Goal: Check status: Check status

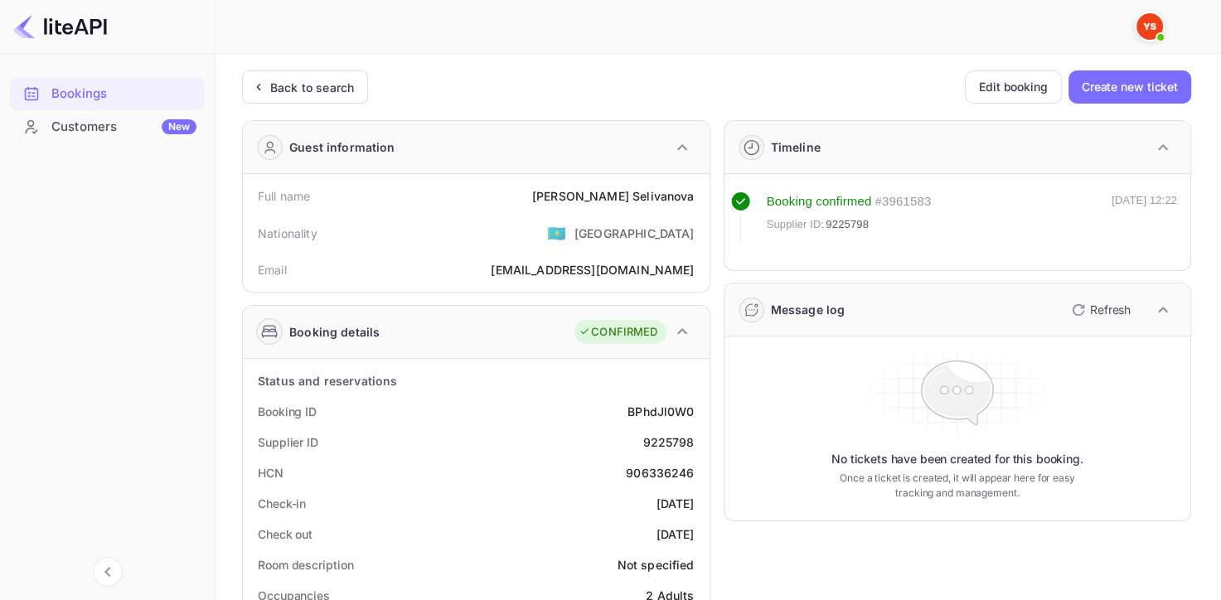
click at [75, 91] on div "Bookings" at bounding box center [123, 94] width 145 height 19
click at [272, 95] on div "Back to search" at bounding box center [312, 87] width 84 height 17
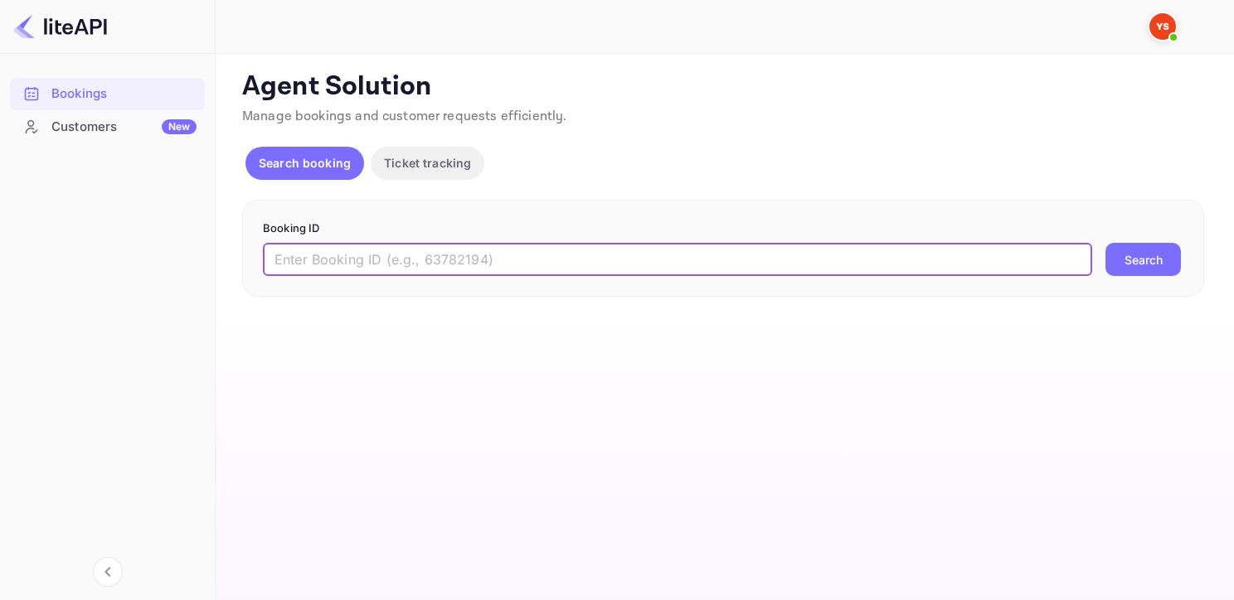
click at [415, 261] on input "text" at bounding box center [677, 259] width 829 height 33
paste input "9305910"
type input "9305910"
click at [1105, 243] on button "Search" at bounding box center [1142, 259] width 75 height 33
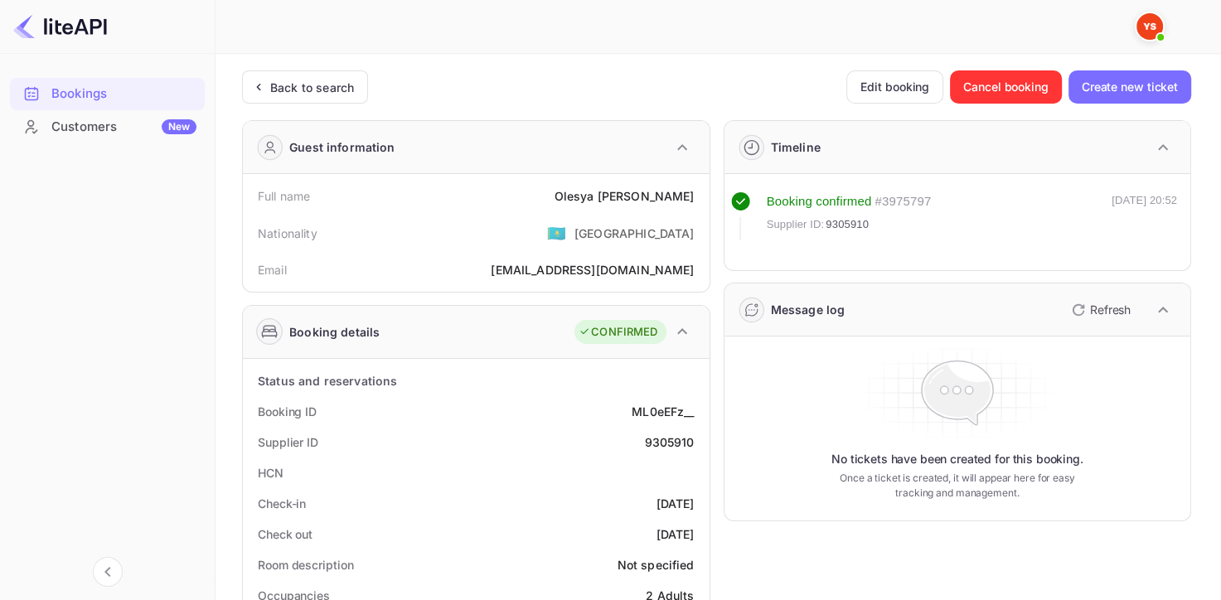
scroll to position [83, 0]
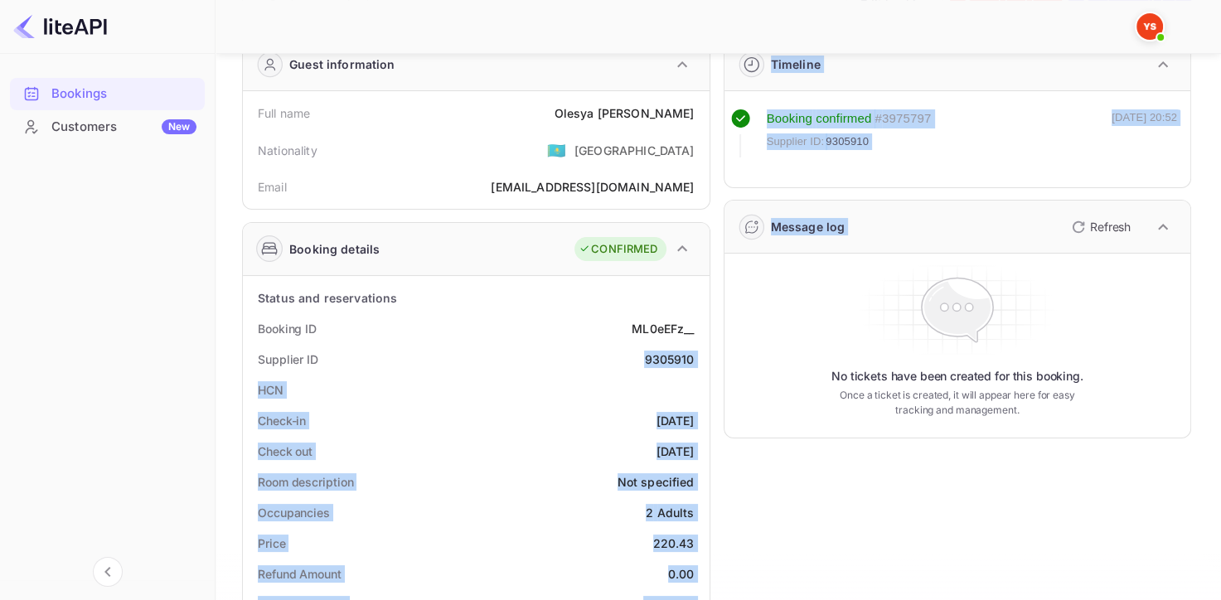
drag, startPoint x: 626, startPoint y: 356, endPoint x: 716, endPoint y: 356, distance: 90.4
click at [682, 355] on div "9305910" at bounding box center [669, 359] width 50 height 17
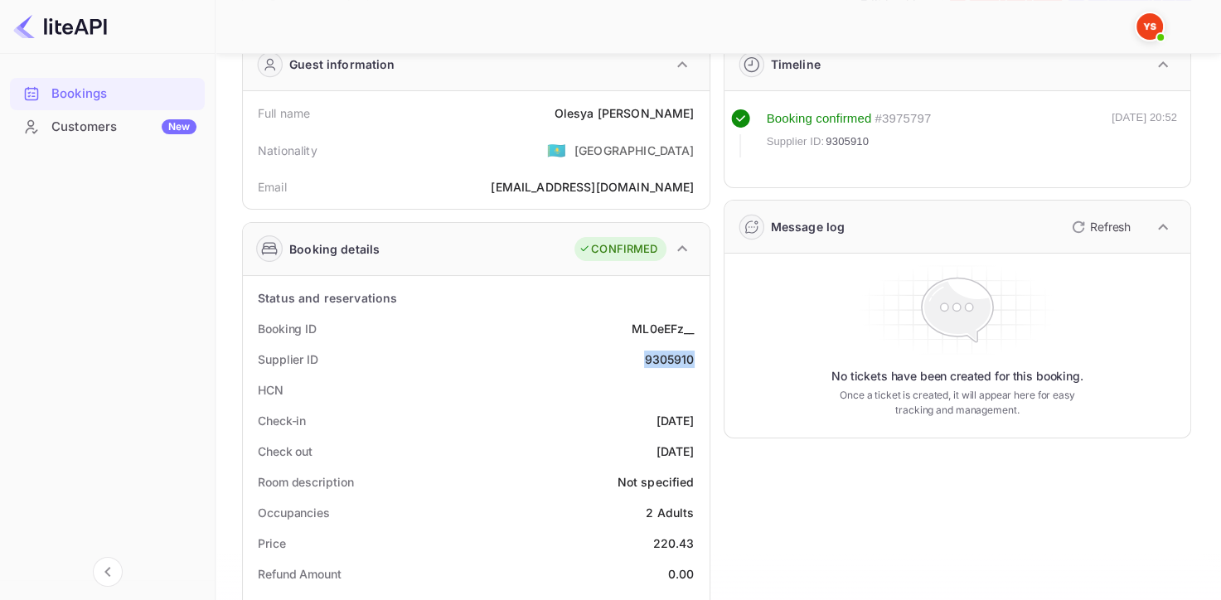
drag, startPoint x: 694, startPoint y: 355, endPoint x: 633, endPoint y: 353, distance: 60.5
click at [633, 353] on div "Supplier ID 9305910" at bounding box center [476, 359] width 453 height 31
copy div "9305910"
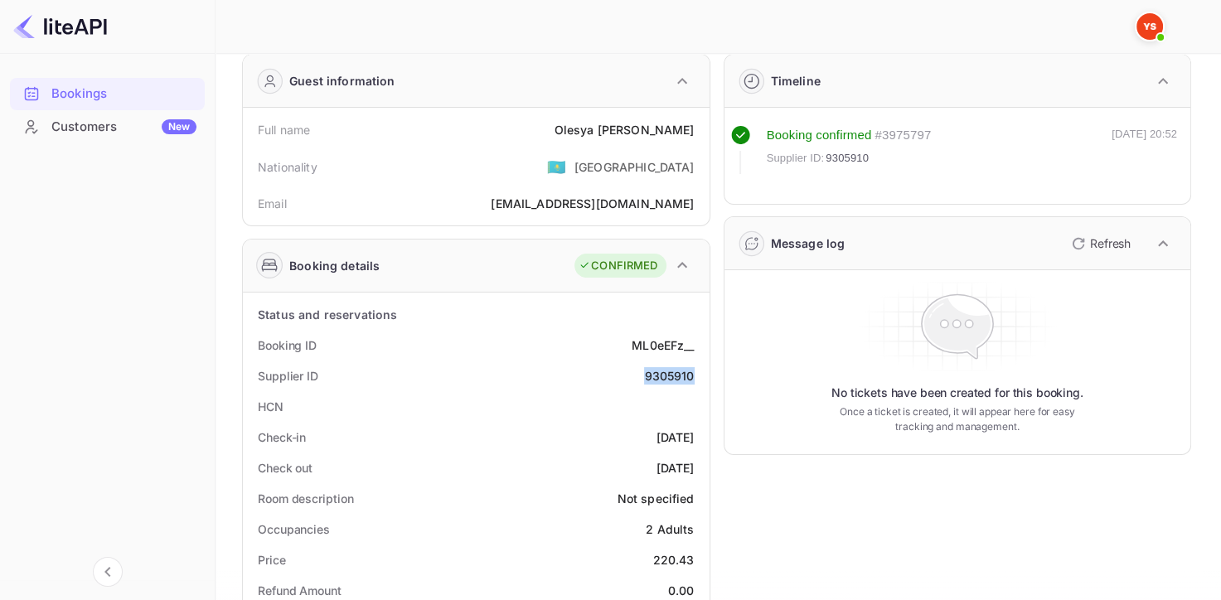
scroll to position [0, 0]
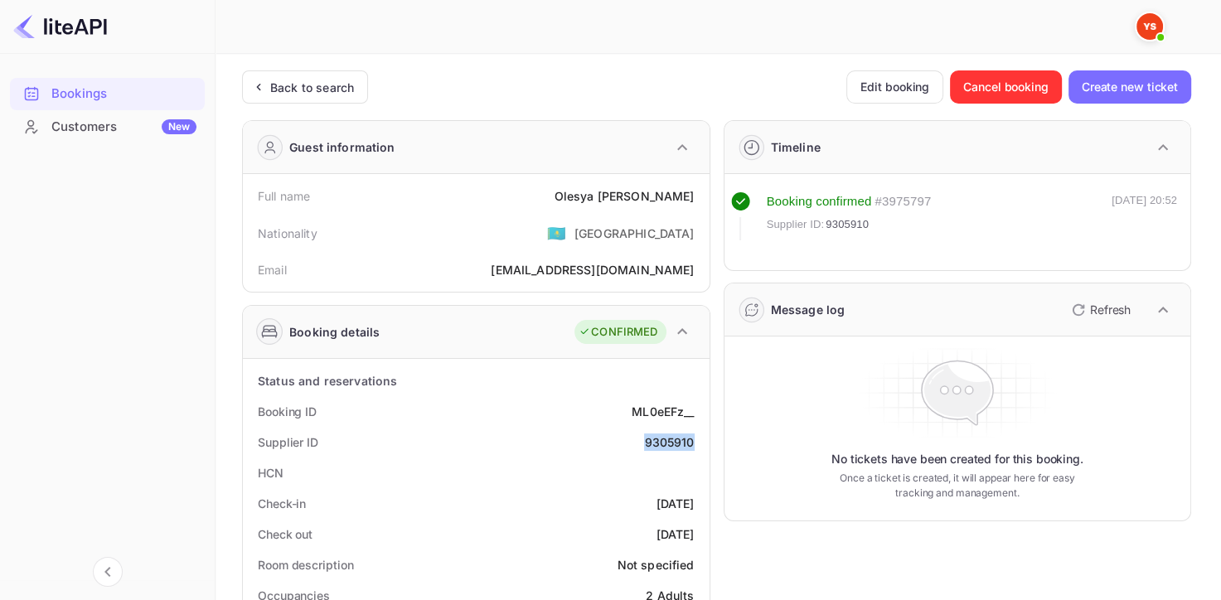
drag, startPoint x: 564, startPoint y: 197, endPoint x: 700, endPoint y: 190, distance: 137.0
click at [700, 190] on div "Full name [PERSON_NAME]" at bounding box center [476, 196] width 453 height 31
copy div "[PERSON_NAME]"
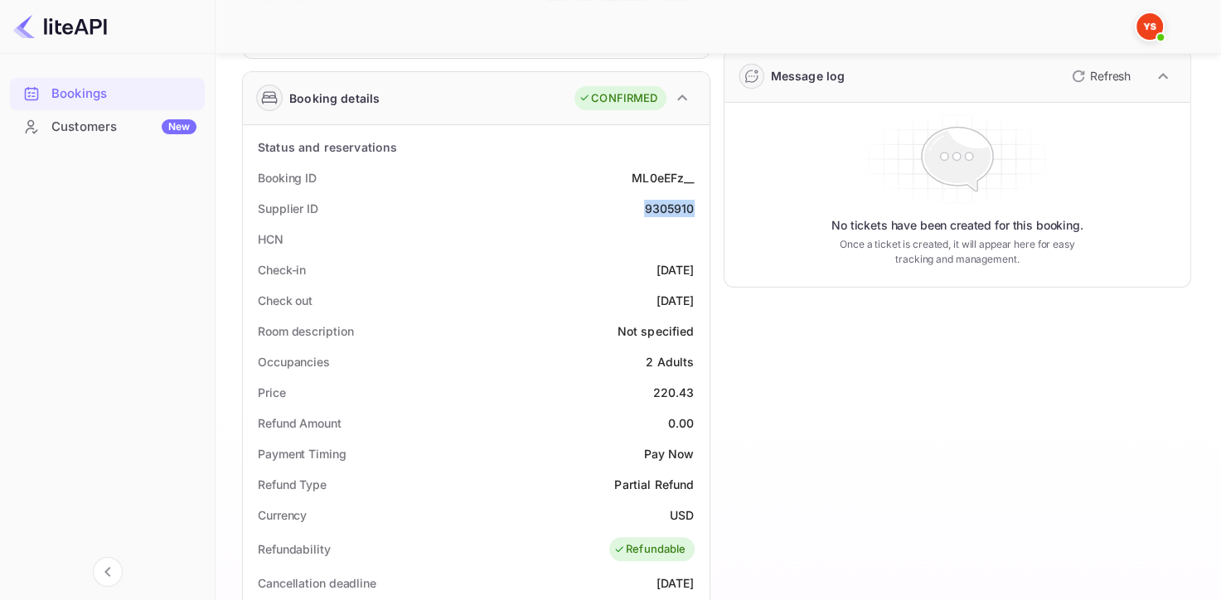
scroll to position [332, 0]
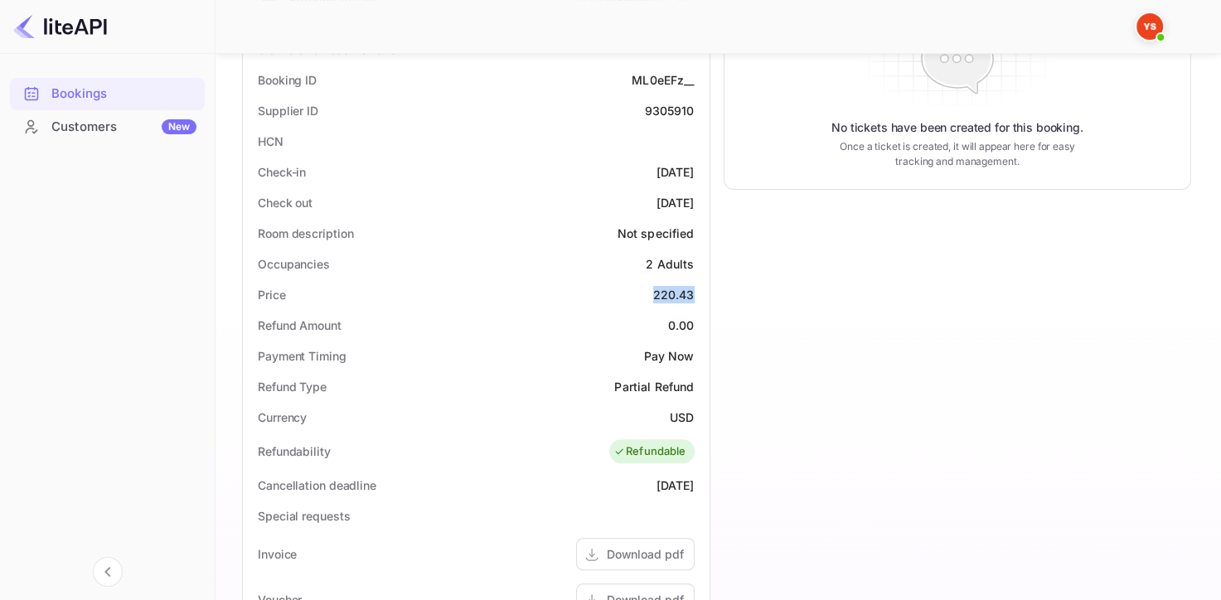
drag, startPoint x: 648, startPoint y: 293, endPoint x: 696, endPoint y: 287, distance: 48.5
click at [696, 287] on div "Price 220.43" at bounding box center [476, 294] width 453 height 31
copy div "220.43"
